Goal: Task Accomplishment & Management: Complete application form

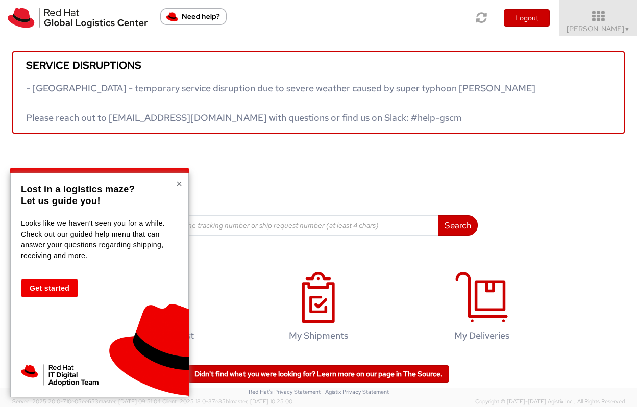
click at [182, 184] on button "×" at bounding box center [179, 184] width 6 height 10
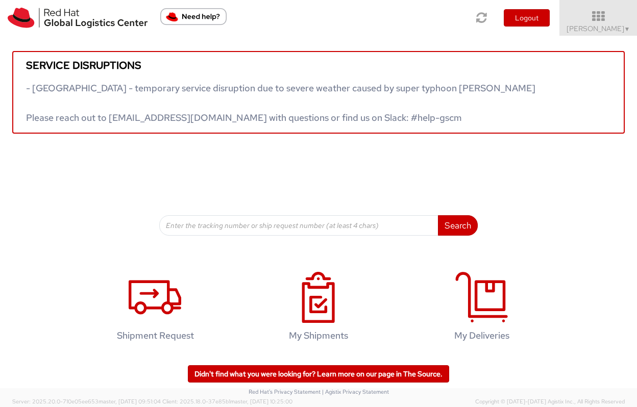
click at [209, 178] on div "Search Refine By Ship From Date To" at bounding box center [318, 185] width 318 height 102
click at [190, 178] on div "Search Refine By Ship From Date To" at bounding box center [318, 185] width 318 height 102
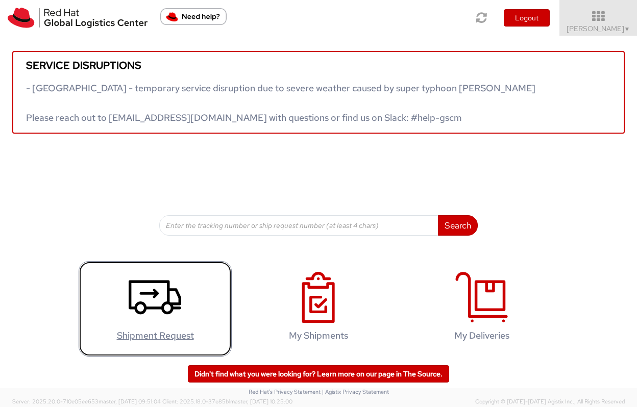
click at [164, 317] on icon at bounding box center [155, 297] width 53 height 51
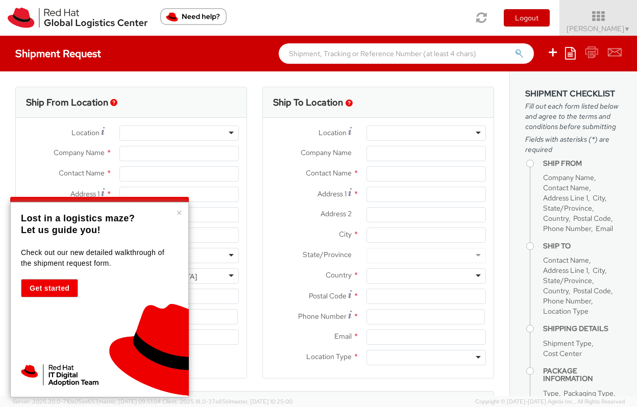
select select "592"
select select
type input "Red Hat, Inc."
type input "[PERSON_NAME]"
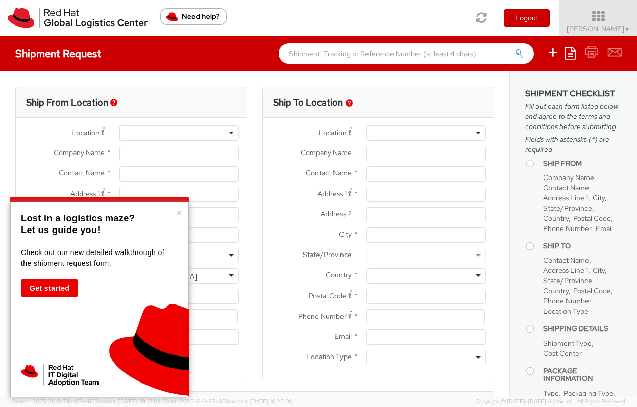
type input "100 East Davie Street"
type input "RALEIGH"
type input "27601"
type input "19198908826"
type input "darusso@redhat.com"
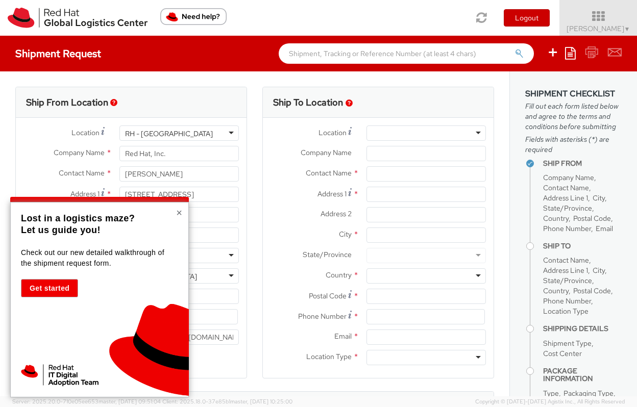
click at [181, 214] on button "×" at bounding box center [179, 213] width 6 height 10
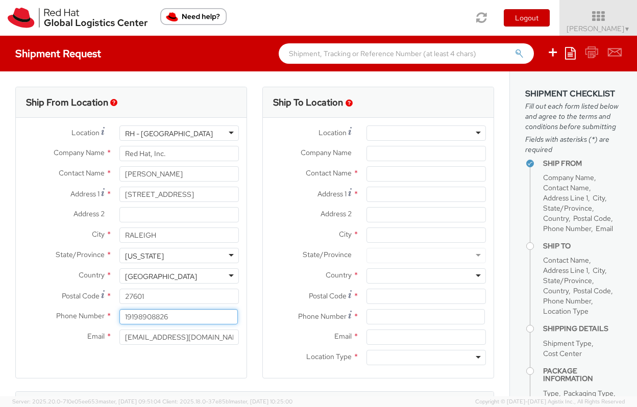
click at [151, 315] on input "19198908826" at bounding box center [178, 316] width 118 height 15
type input "19198908826"
click at [422, 138] on div at bounding box center [425, 133] width 119 height 15
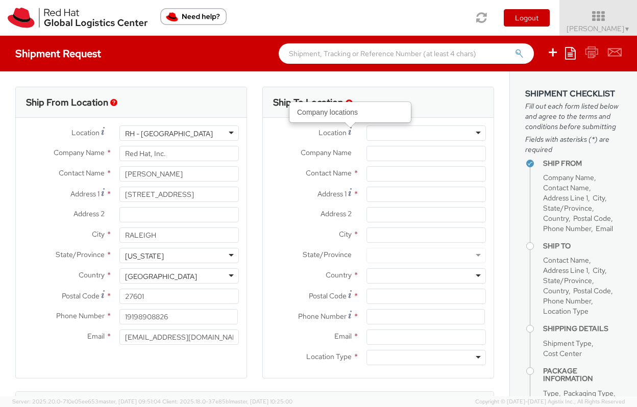
click at [335, 132] on span "Location" at bounding box center [332, 132] width 28 height 9
click at [393, 175] on input "text" at bounding box center [425, 173] width 119 height 15
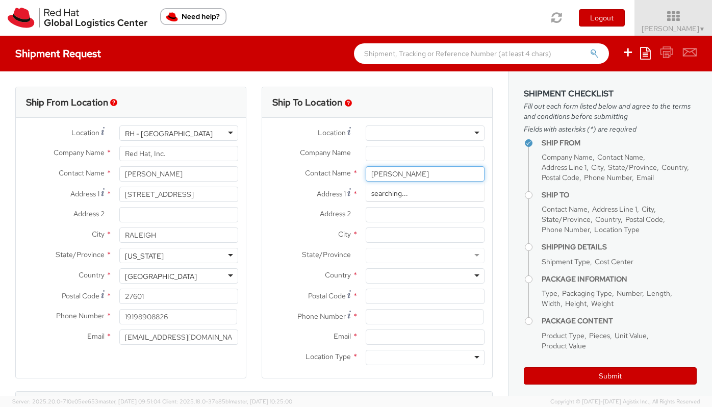
type input "Jay Hall"
type input "1"
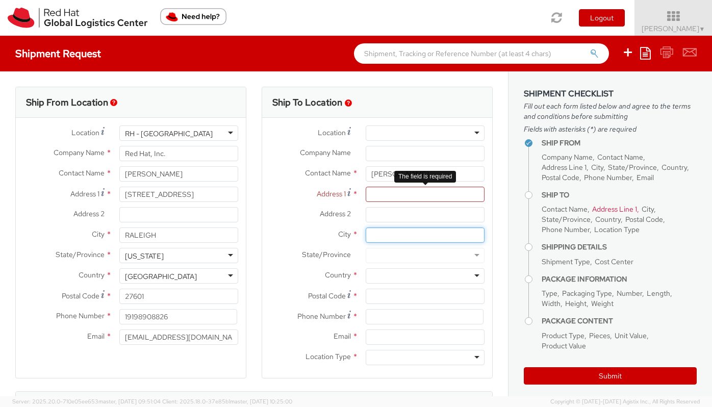
paste input "San Francisco"
type input "San Francisco"
click at [453, 196] on input "Address 1 *" at bounding box center [425, 194] width 119 height 15
paste input "16 Castle St"
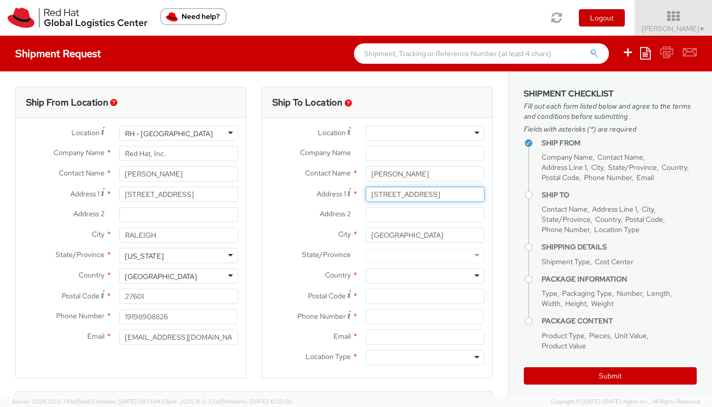
type input "16 Castle St"
click at [408, 256] on div at bounding box center [425, 255] width 119 height 15
click at [411, 213] on input "Address 2 *" at bounding box center [425, 214] width 119 height 15
click at [416, 256] on div at bounding box center [425, 255] width 119 height 15
click at [405, 232] on input "San Francisco" at bounding box center [425, 235] width 119 height 15
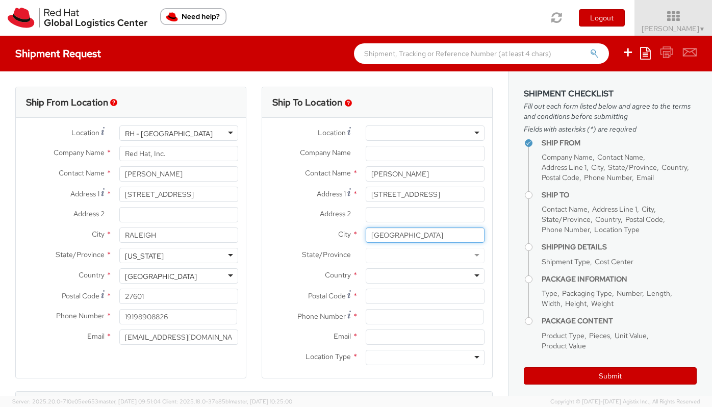
click at [417, 232] on input "San Francisco" at bounding box center [425, 235] width 119 height 15
type input "San Francisco"
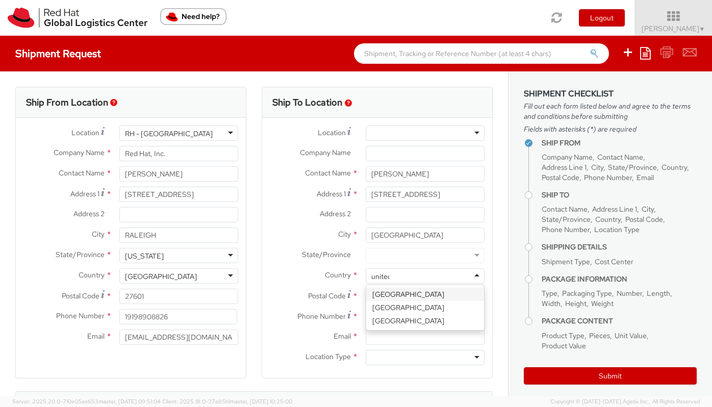
type input "united"
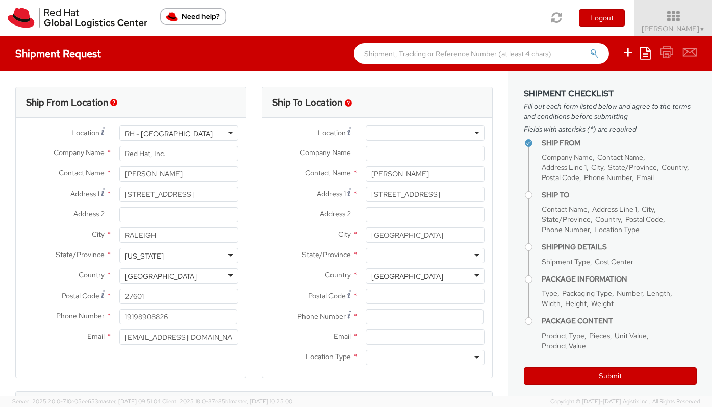
click at [455, 257] on div at bounding box center [425, 255] width 119 height 15
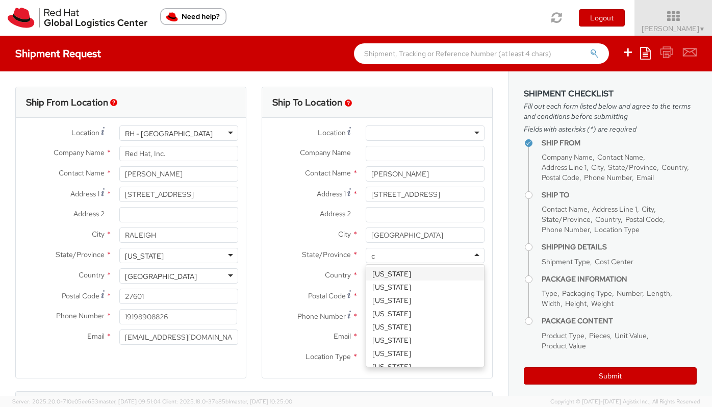
type input "ca"
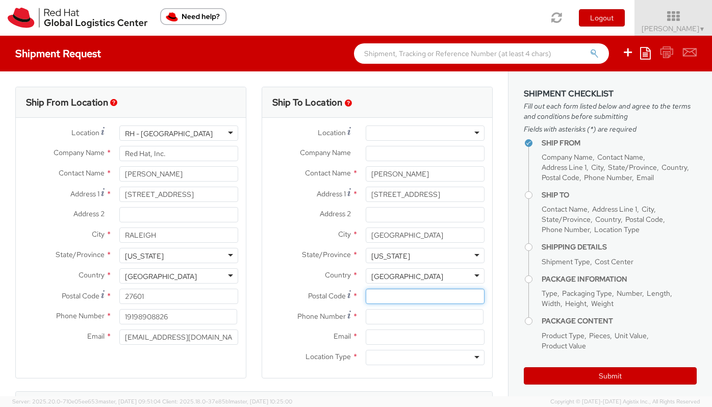
click at [399, 299] on input "Postal Code *" at bounding box center [425, 296] width 119 height 15
paste input "94133"
type input "94133"
click at [421, 314] on input at bounding box center [425, 316] width 118 height 15
paste input "805-770-0430"
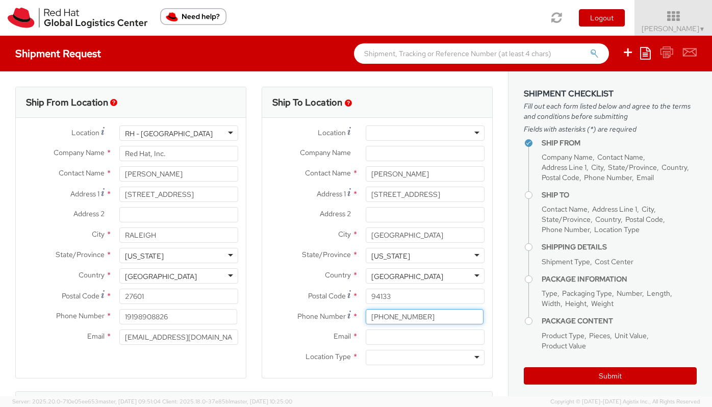
type input "805-770-0430"
click at [422, 336] on input "Email *" at bounding box center [425, 337] width 119 height 15
paste input "jayhall@redhat.com"
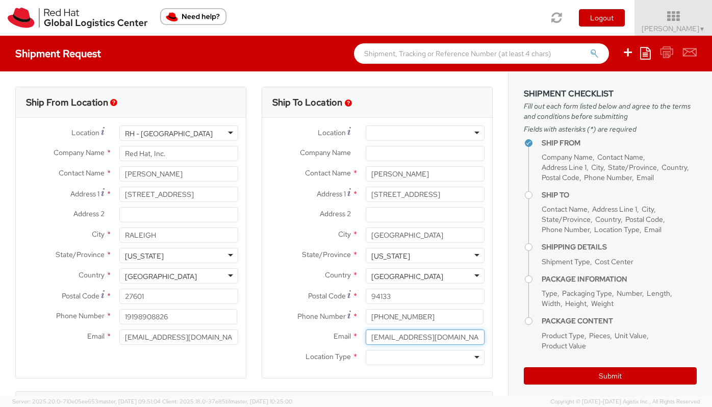
type input "jayhall@redhat.com"
click at [409, 358] on div at bounding box center [425, 357] width 119 height 15
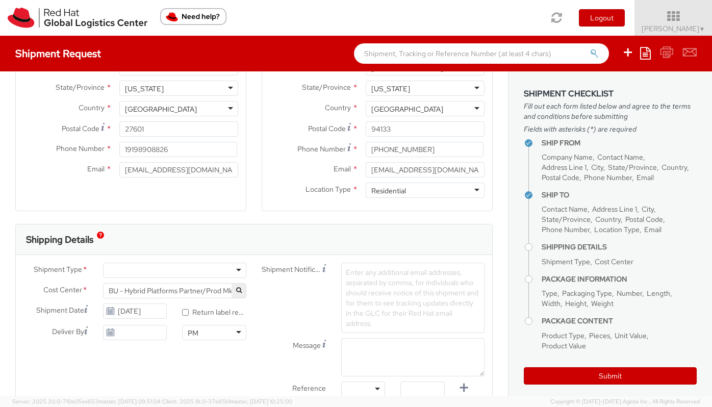
scroll to position [174, 0]
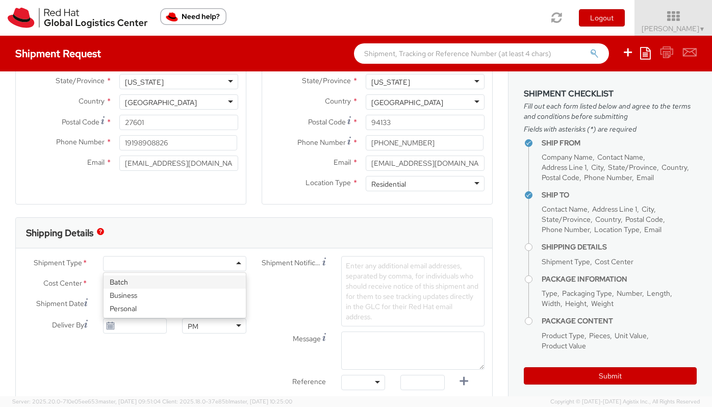
click at [236, 263] on div at bounding box center [174, 263] width 143 height 15
click at [378, 298] on span "Enter any additional email addresses, separated by comma, for individuals who s…" at bounding box center [412, 291] width 133 height 60
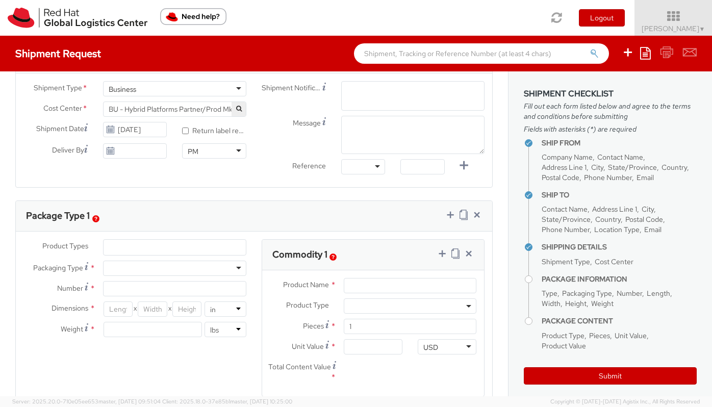
scroll to position [354, 0]
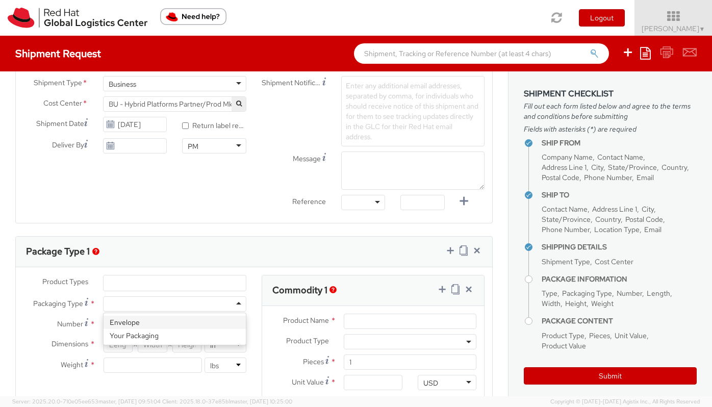
click at [240, 264] on div "Package Type 1 Product Types * Documents Docking Station Laptop Monitor Other H…" at bounding box center [254, 339] width 478 height 207
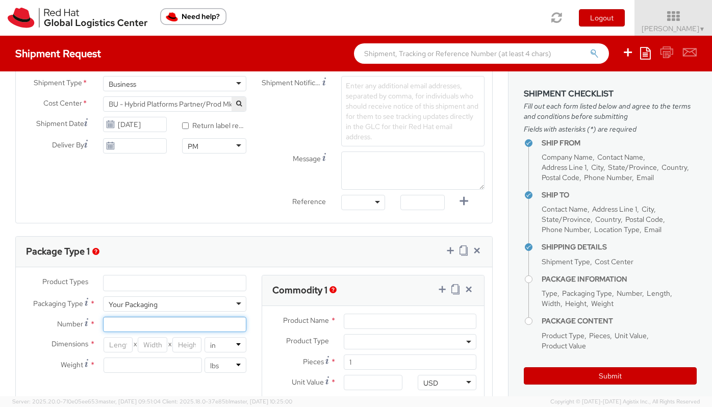
click at [143, 325] on input "Number *" at bounding box center [174, 324] width 143 height 15
type input "1"
click at [127, 346] on input "number" at bounding box center [119, 344] width 30 height 15
type input "1"
click at [151, 346] on input "number" at bounding box center [153, 344] width 30 height 15
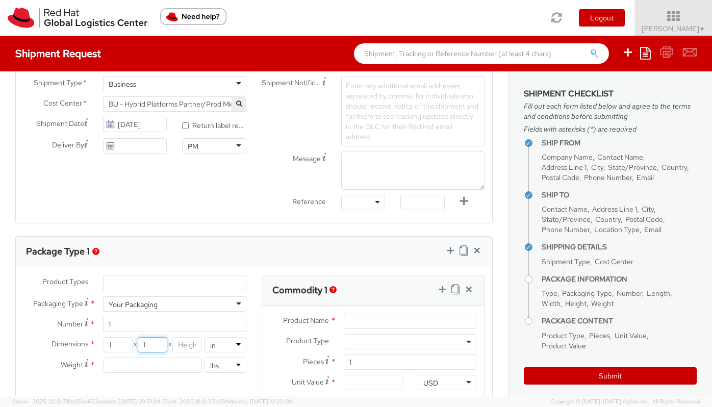
type input "1"
click at [187, 346] on input "number" at bounding box center [187, 344] width 30 height 15
type input "1"
click at [161, 368] on input "number" at bounding box center [153, 365] width 98 height 15
type input "1"
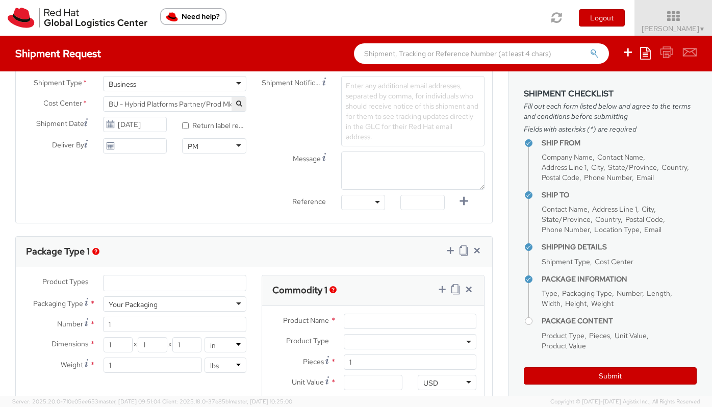
click at [259, 348] on agx-form-section "Commodity 1 Product Name * Product Type * Documents Docking Station Laptop Moni…" at bounding box center [373, 360] width 238 height 170
click at [360, 321] on input "Product Name *" at bounding box center [410, 321] width 133 height 15
type input "Sweatshirt"
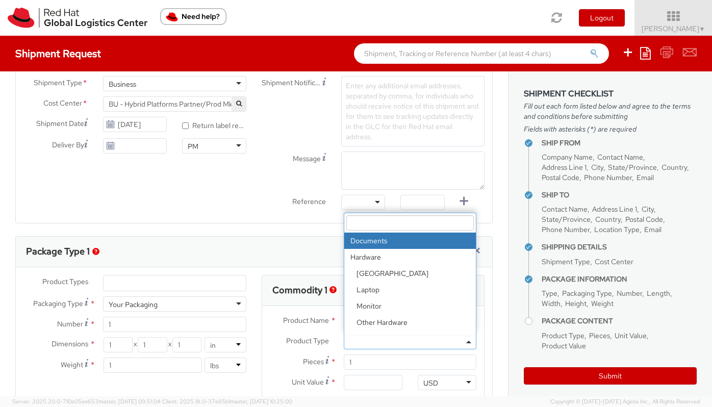
scroll to position [45, 0]
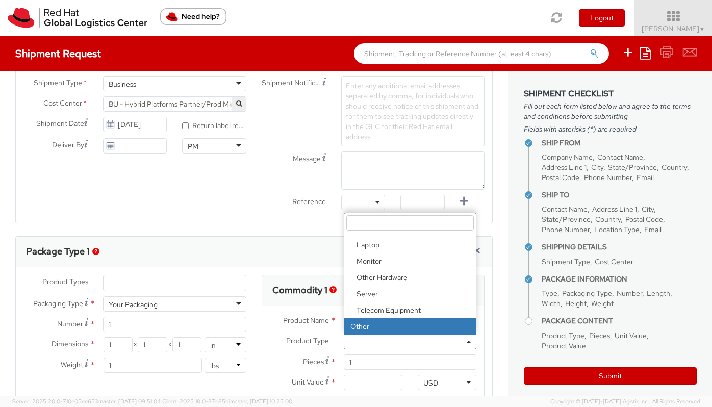
select select "OTHER"
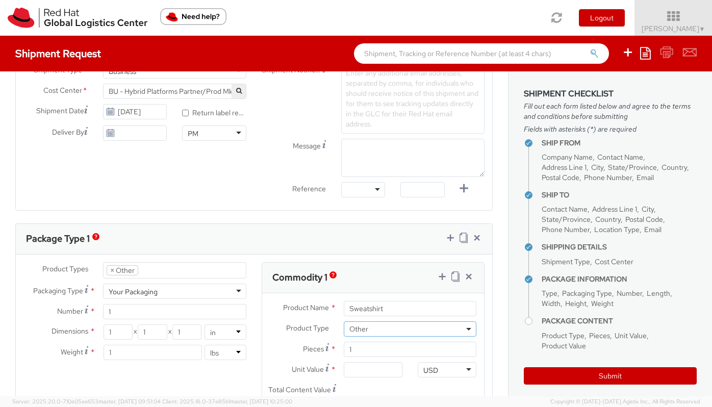
scroll to position [369, 0]
click at [367, 330] on span "Other" at bounding box center [409, 326] width 121 height 9
click at [286, 349] on label "Pieces *" at bounding box center [299, 347] width 74 height 14
click at [344, 349] on input "1" at bounding box center [410, 347] width 133 height 15
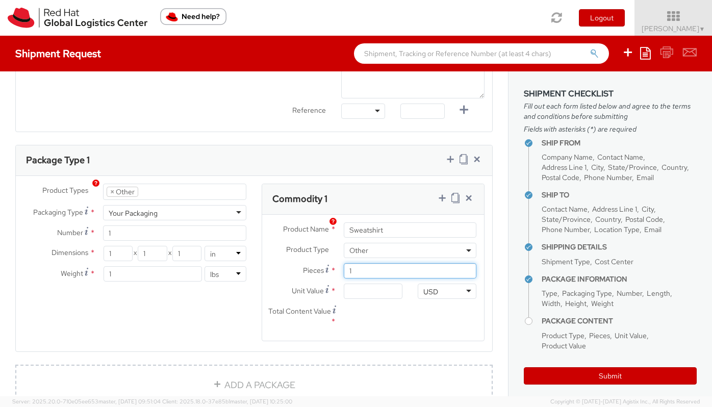
scroll to position [454, 0]
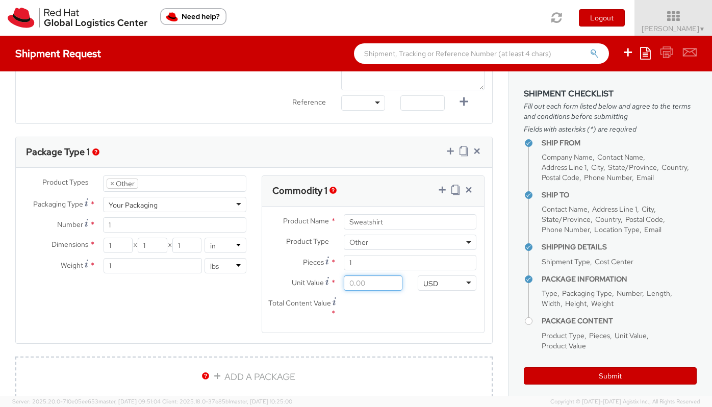
click at [392, 284] on input "Unit Value *" at bounding box center [373, 282] width 59 height 15
type input "5.00"
type input "50.00"
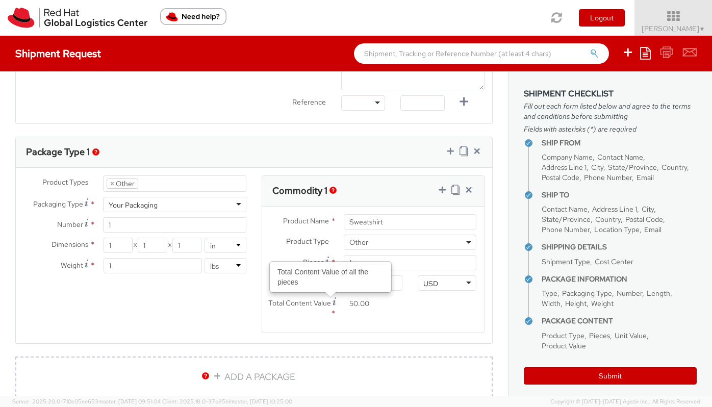
click at [287, 320] on div "Total Content Value Total Content Value of all the pieces * 50.00" at bounding box center [336, 310] width 148 height 29
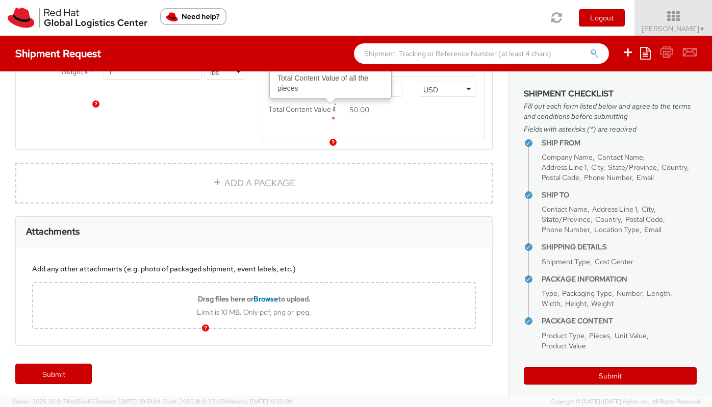
scroll to position [650, 0]
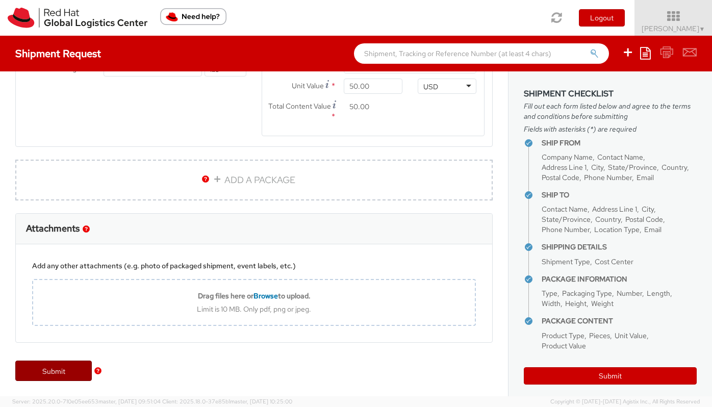
click at [56, 373] on link "Submit" at bounding box center [53, 371] width 77 height 20
type input "Jay Hall"
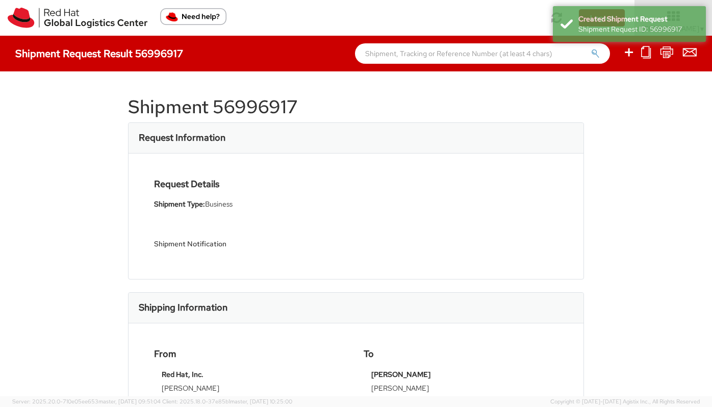
click at [61, 226] on div "Shipment 56996917 Request Information Request Details Shipment Type: Business S…" at bounding box center [356, 233] width 712 height 325
